Goal: Information Seeking & Learning: Learn about a topic

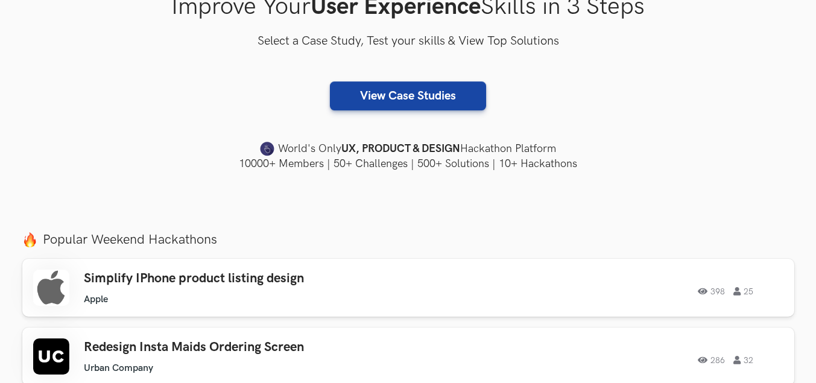
scroll to position [422, 0]
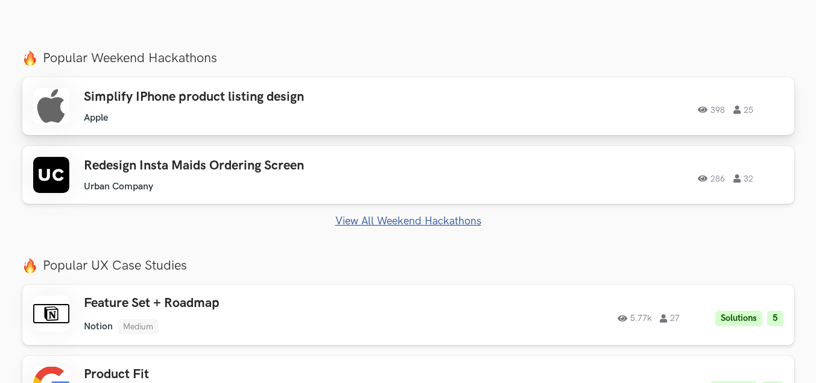
click at [406, 104] on h3 "Simplify IPhone product listing design" at bounding box center [255, 97] width 343 height 16
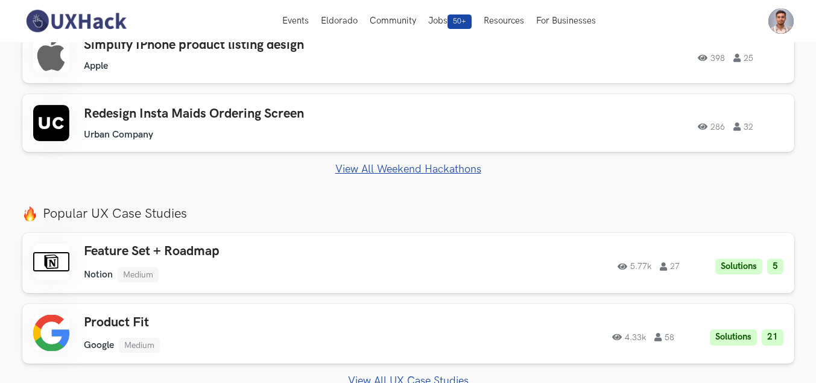
scroll to position [362, 0]
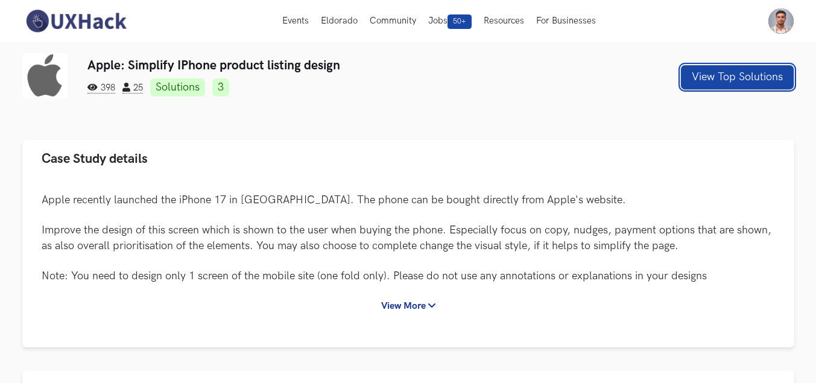
click at [723, 74] on button "View Top Solutions" at bounding box center [737, 77] width 113 height 24
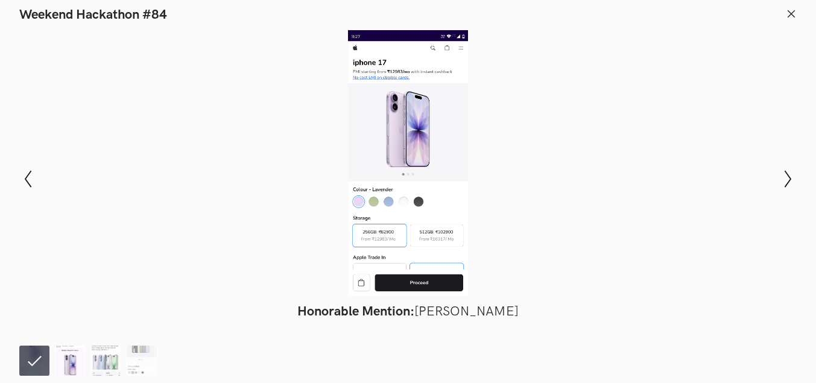
click at [69, 363] on img at bounding box center [70, 361] width 30 height 30
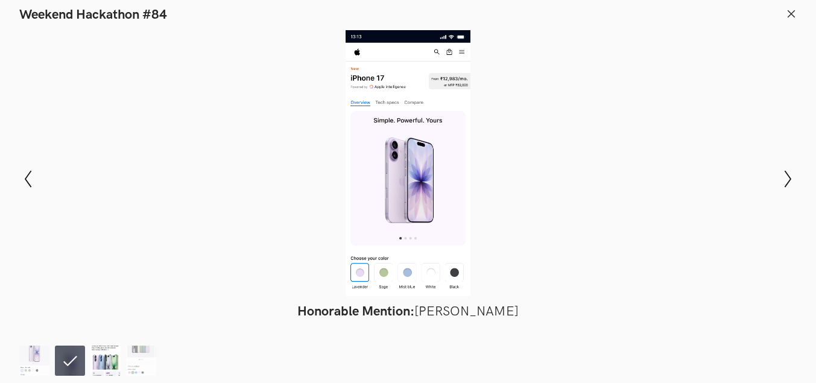
click at [103, 349] on img at bounding box center [105, 361] width 30 height 30
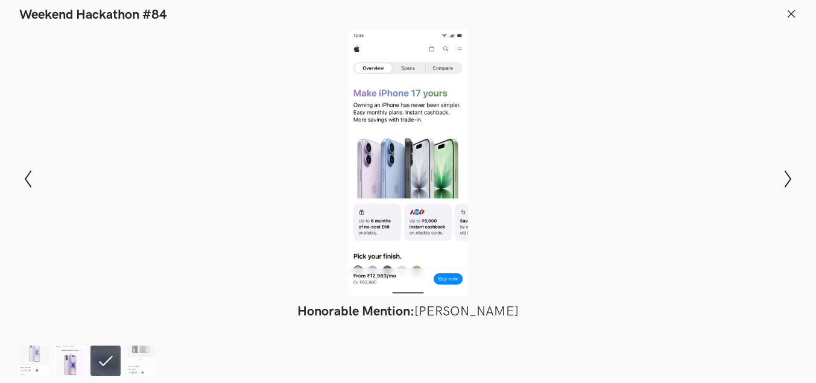
click at [72, 360] on img at bounding box center [70, 361] width 30 height 30
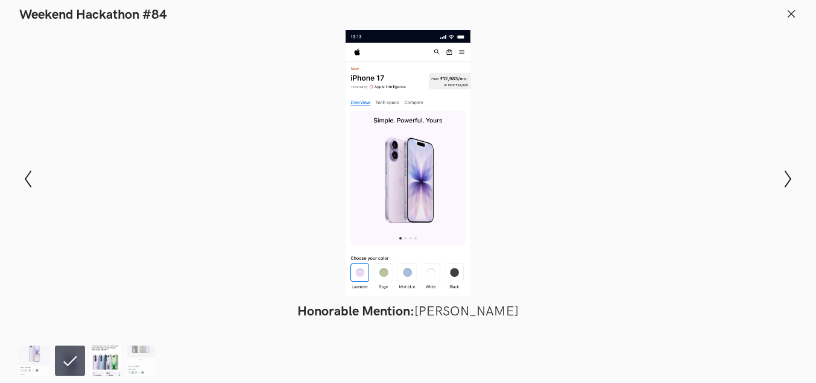
click at [95, 355] on img at bounding box center [105, 361] width 30 height 30
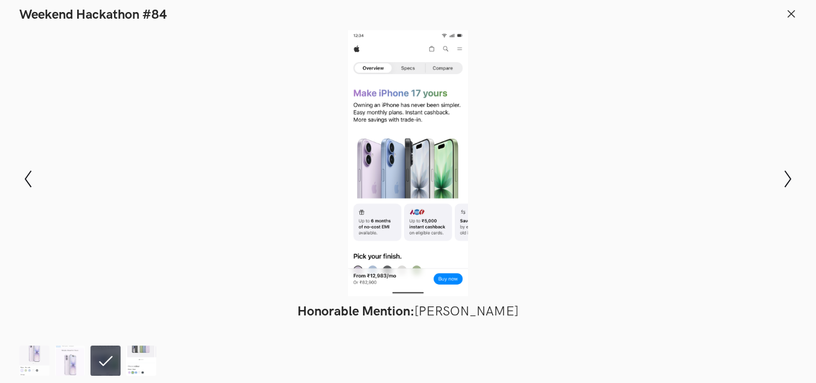
click at [131, 354] on img at bounding box center [141, 361] width 30 height 30
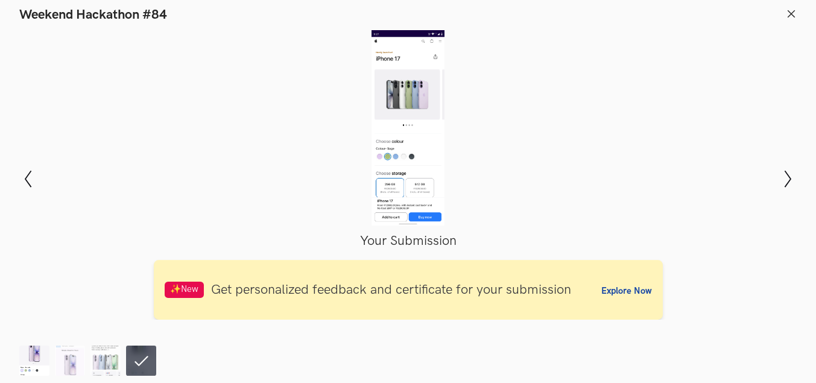
click at [42, 362] on img at bounding box center [34, 361] width 30 height 30
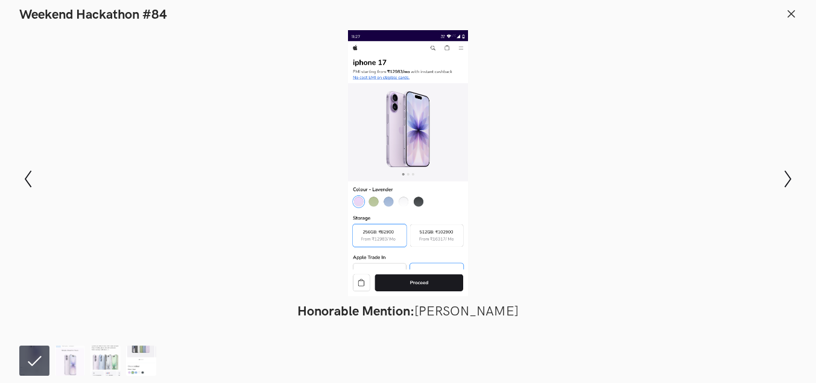
click at [132, 366] on img at bounding box center [141, 361] width 30 height 30
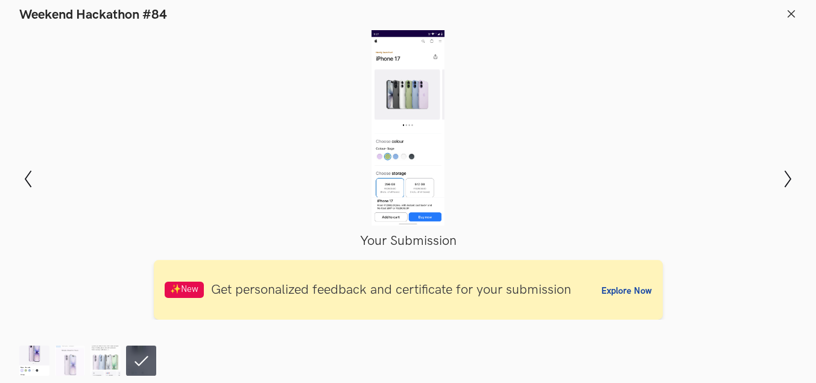
click at [40, 357] on img at bounding box center [34, 361] width 30 height 30
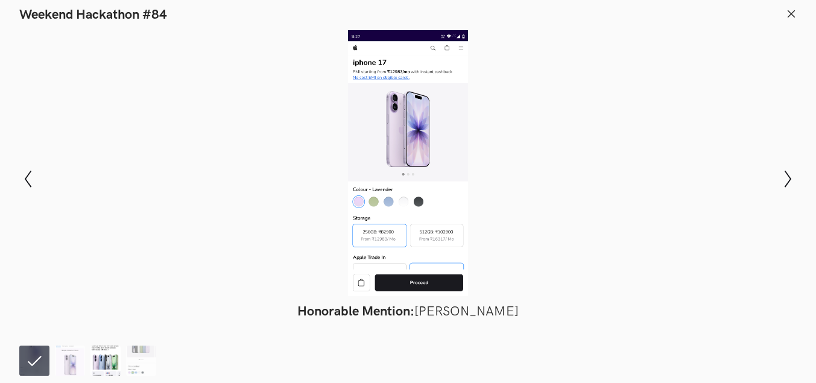
click at [116, 362] on img at bounding box center [105, 361] width 30 height 30
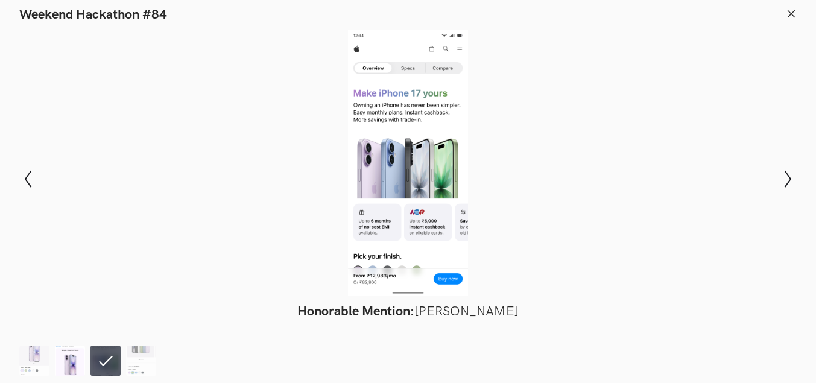
click at [75, 370] on img at bounding box center [70, 361] width 30 height 30
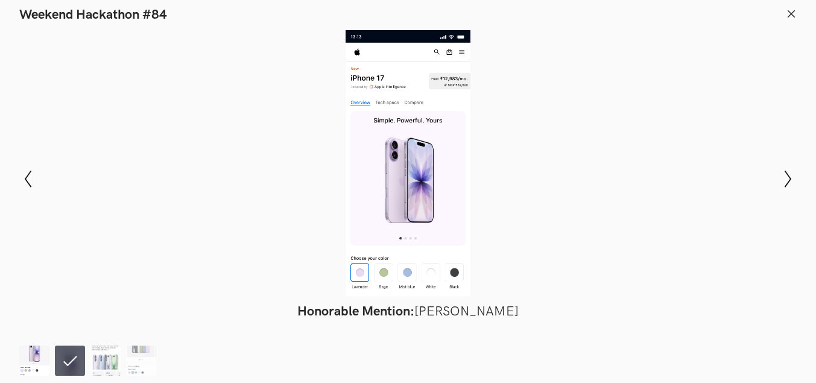
click at [28, 370] on img at bounding box center [34, 361] width 30 height 30
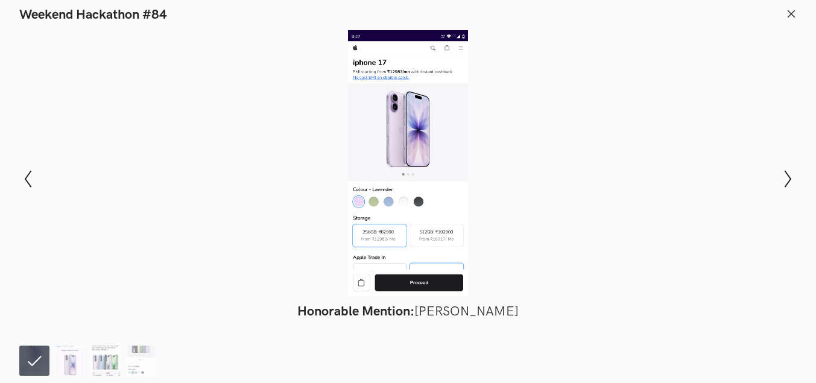
click at [86, 368] on ol at bounding box center [90, 361] width 142 height 30
click at [74, 366] on img at bounding box center [70, 361] width 30 height 30
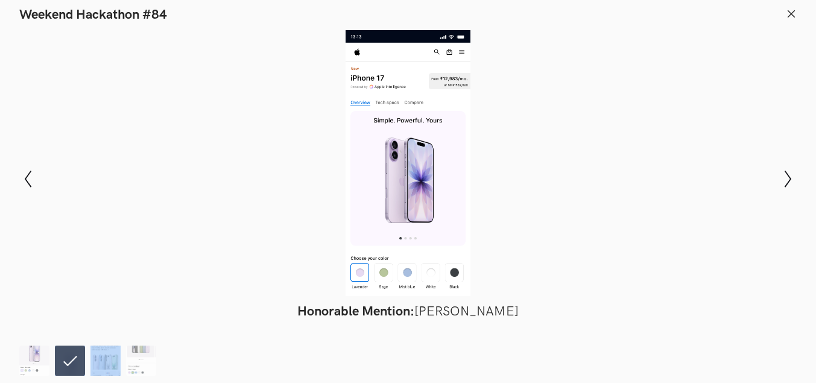
click at [95, 360] on img at bounding box center [105, 361] width 30 height 30
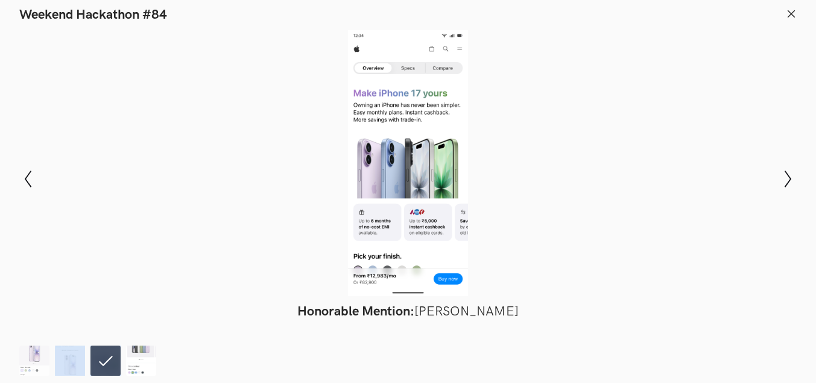
click at [127, 360] on img at bounding box center [141, 361] width 30 height 30
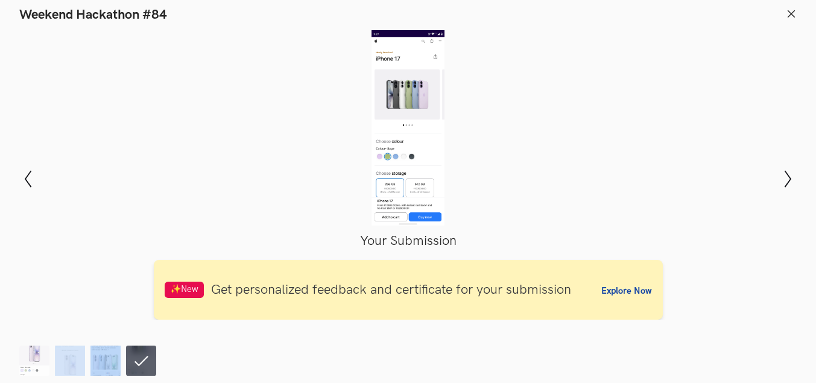
drag, startPoint x: 105, startPoint y: 362, endPoint x: 94, endPoint y: 362, distance: 10.9
click at [104, 362] on img at bounding box center [105, 361] width 30 height 30
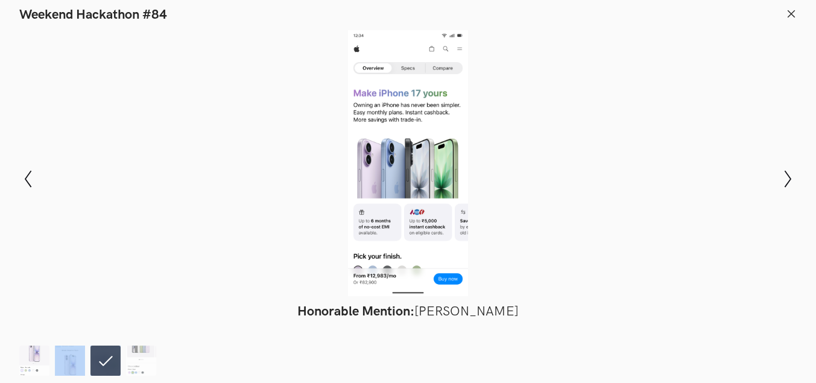
click at [67, 362] on img at bounding box center [70, 361] width 30 height 30
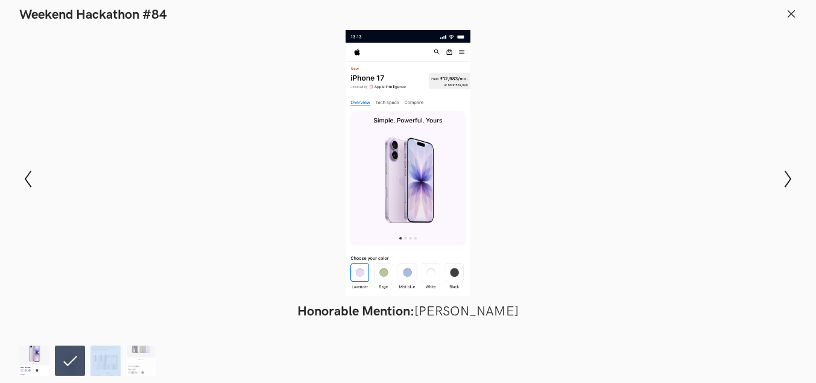
click at [36, 362] on img at bounding box center [34, 361] width 30 height 30
